Goal: Task Accomplishment & Management: Use online tool/utility

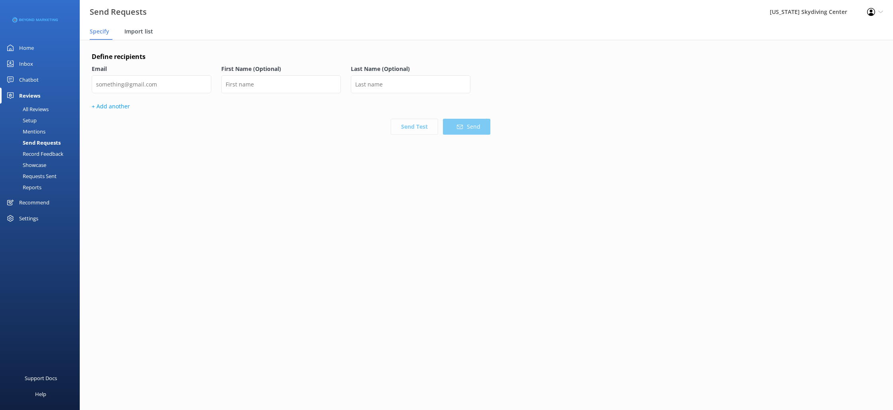
click at [145, 35] on span "Import list" at bounding box center [138, 32] width 29 height 8
